Goal: Check status: Check status

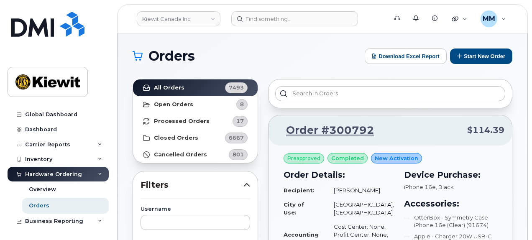
scroll to position [150, 0]
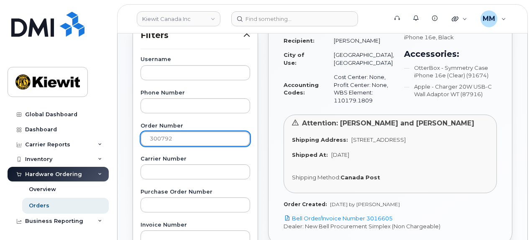
drag, startPoint x: 170, startPoint y: 138, endPoint x: 130, endPoint y: 138, distance: 39.3
paste input "1168"
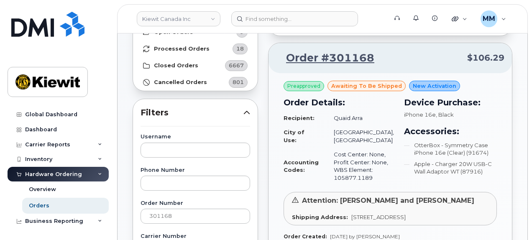
scroll to position [108, 0]
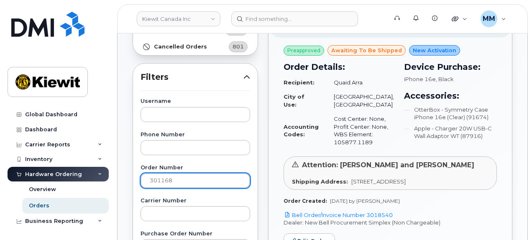
drag, startPoint x: 184, startPoint y: 175, endPoint x: 122, endPoint y: 176, distance: 61.9
paste input "262"
type input "301262"
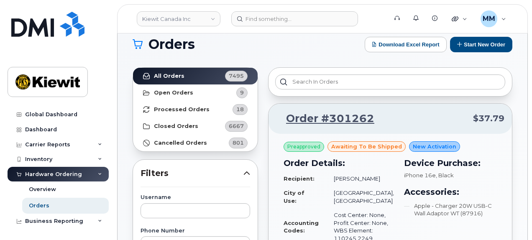
scroll to position [0, 0]
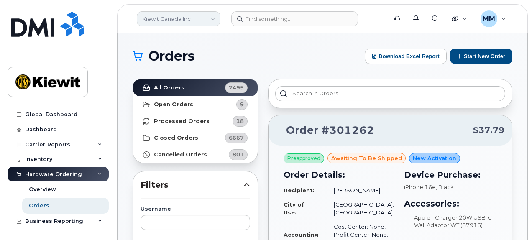
click at [210, 22] on link "Kiewit Canada Inc" at bounding box center [179, 18] width 84 height 15
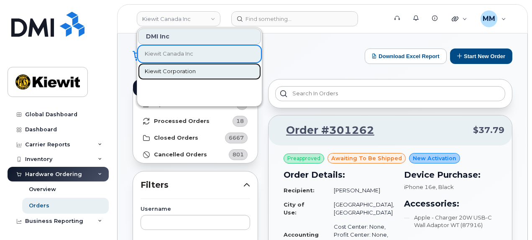
click at [183, 71] on span "Kiewit Corporation" at bounding box center [170, 71] width 51 height 8
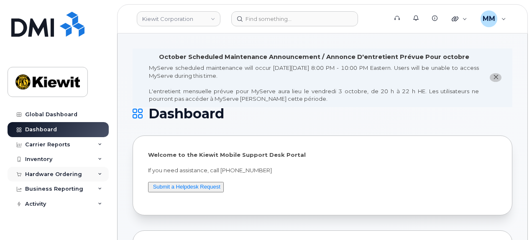
click at [41, 175] on div "Hardware Ordering" at bounding box center [53, 174] width 57 height 7
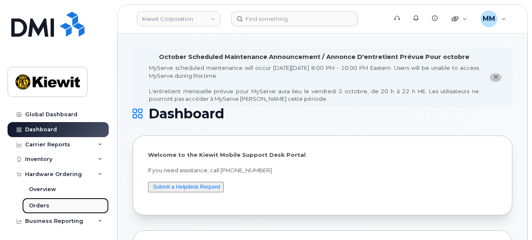
click at [40, 204] on div "Orders" at bounding box center [39, 206] width 20 height 8
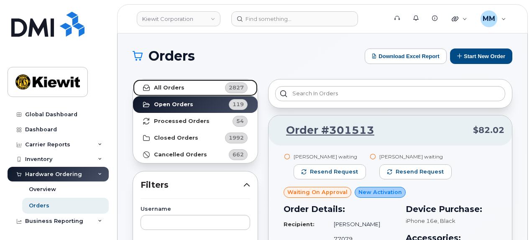
click at [178, 92] on link "All Orders 2827" at bounding box center [195, 87] width 125 height 17
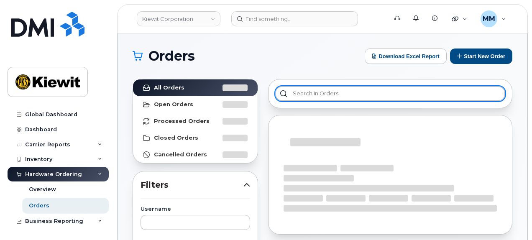
click at [319, 92] on input "text" at bounding box center [390, 93] width 230 height 15
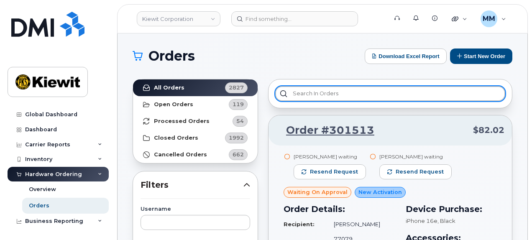
scroll to position [84, 0]
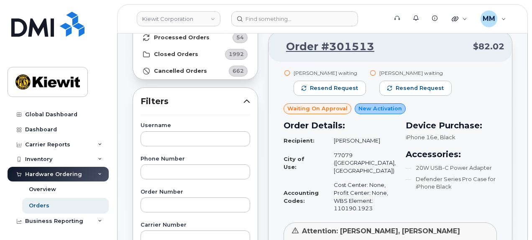
click at [183, 196] on div "Order Number" at bounding box center [195, 200] width 110 height 23
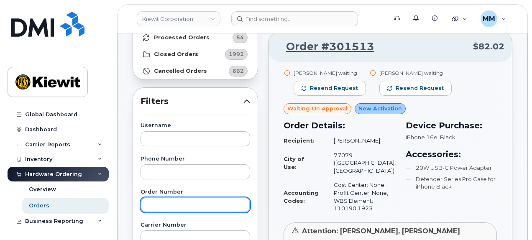
click at [180, 201] on input "text" at bounding box center [195, 204] width 110 height 15
paste input "301163"
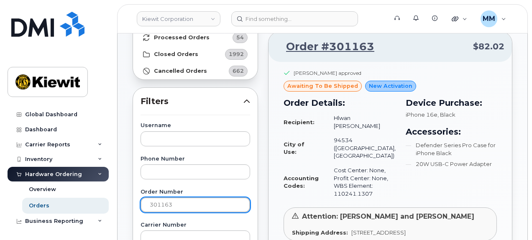
drag, startPoint x: 179, startPoint y: 204, endPoint x: 117, endPoint y: 205, distance: 61.9
paste input "257"
type input "301257"
